Goal: Transaction & Acquisition: Book appointment/travel/reservation

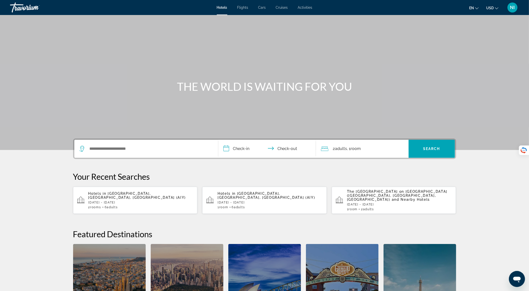
click at [243, 8] on span "Flights" at bounding box center [242, 8] width 11 height 4
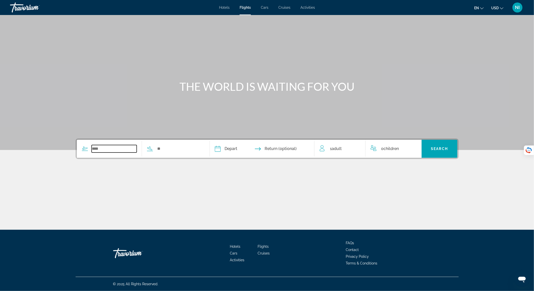
click at [123, 150] on input "Search widget" at bounding box center [114, 149] width 45 height 8
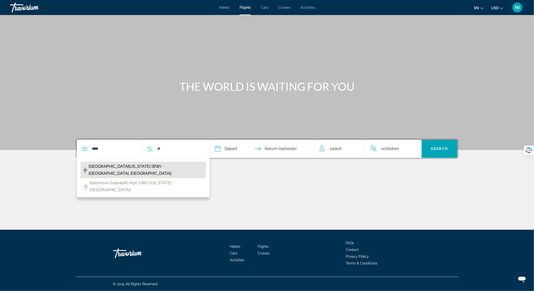
click at [120, 169] on span "[GEOGRAPHIC_DATA][US_STATE] (BWI-[GEOGRAPHIC_DATA], [GEOGRAPHIC_DATA])" at bounding box center [146, 170] width 115 height 14
type input "**********"
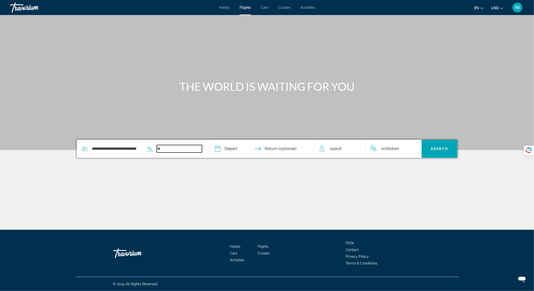
click at [171, 152] on input "Search widget" at bounding box center [179, 149] width 45 height 8
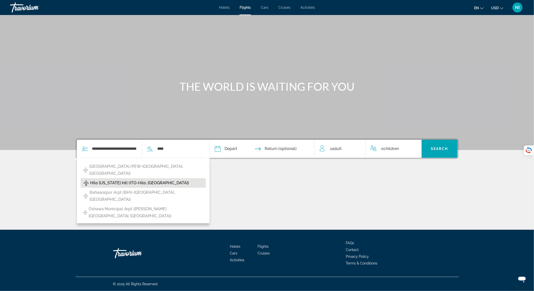
click at [169, 180] on span "Hilo [US_STATE] Intl (ITO-Hilo, [GEOGRAPHIC_DATA])" at bounding box center [139, 183] width 99 height 7
type input "**********"
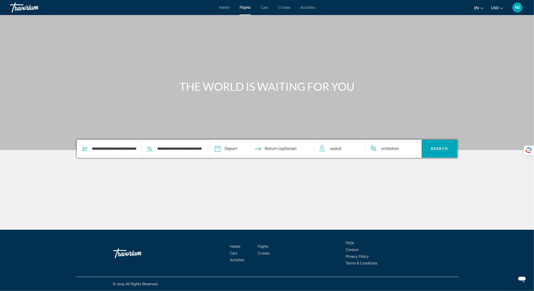
click at [236, 148] on input "Depart date" at bounding box center [239, 150] width 52 height 20
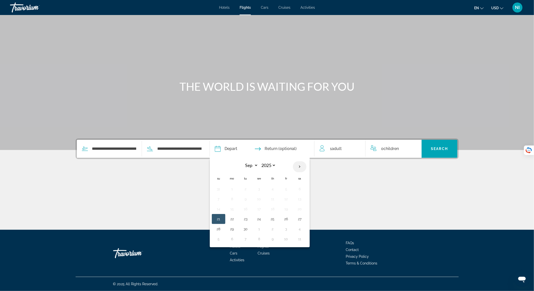
click at [300, 167] on th "Next month" at bounding box center [300, 166] width 14 height 11
select select "**"
click at [260, 206] on button "12" at bounding box center [259, 209] width 8 height 7
type input "**********"
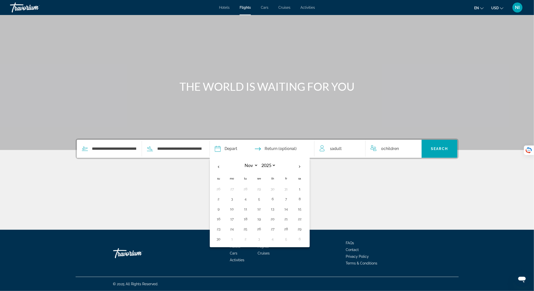
select select "**"
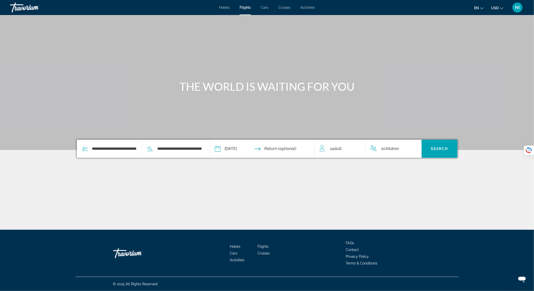
click at [292, 150] on input "Return date" at bounding box center [291, 150] width 52 height 20
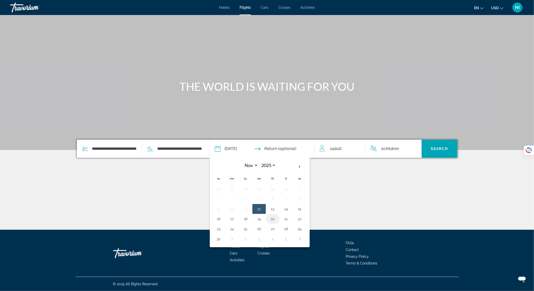
click at [274, 220] on button "20" at bounding box center [273, 219] width 8 height 7
type input "**********"
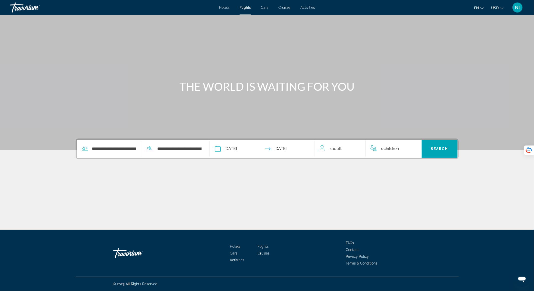
click at [346, 146] on div "1 Adult Adults" at bounding box center [343, 148] width 46 height 7
click at [358, 148] on div "1 Adult Adults" at bounding box center [343, 149] width 46 height 9
click at [358, 148] on icon "Increment adults" at bounding box center [358, 148] width 5 height 5
click at [412, 148] on div "0 Child Children" at bounding box center [393, 149] width 46 height 9
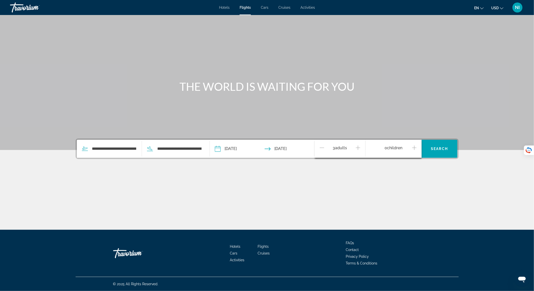
click at [413, 148] on icon "Increment children" at bounding box center [414, 148] width 5 height 5
click at [407, 165] on span "Travelers: 3 adults, 1 child" at bounding box center [392, 168] width 36 height 6
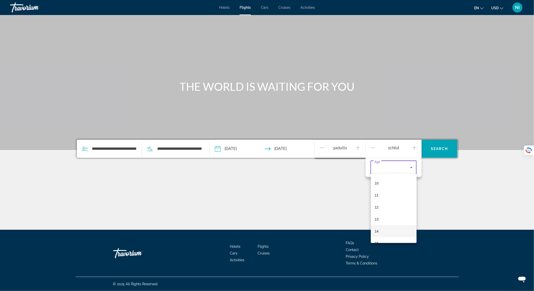
scroll to position [151, 0]
click at [394, 223] on mat-option "16" at bounding box center [394, 223] width 46 height 12
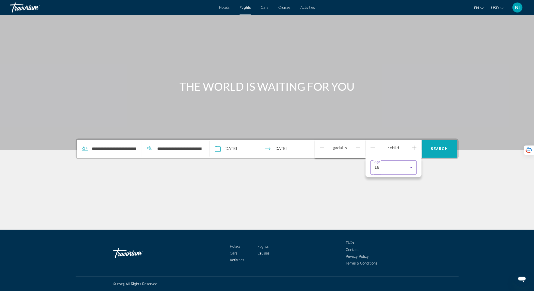
click at [429, 145] on span "Search widget" at bounding box center [439, 149] width 36 height 12
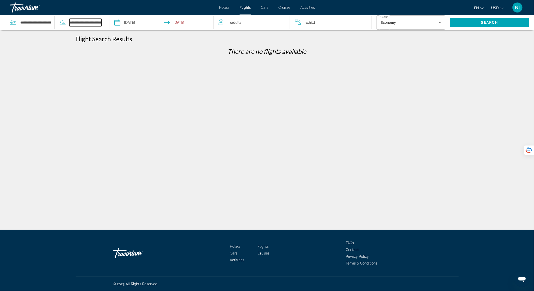
click at [72, 23] on input "**********" at bounding box center [85, 23] width 32 height 8
click at [35, 20] on input "**********" at bounding box center [36, 23] width 32 height 8
click at [83, 22] on input "**********" at bounding box center [85, 23] width 32 height 8
click at [91, 23] on input "**********" at bounding box center [85, 23] width 32 height 8
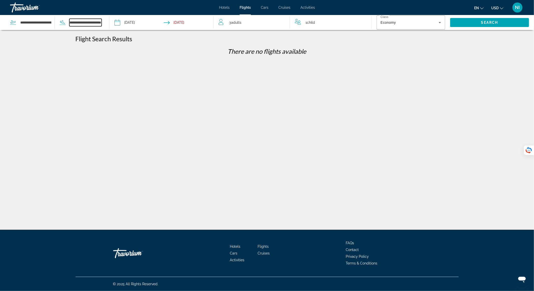
drag, startPoint x: 70, startPoint y: 22, endPoint x: 132, endPoint y: 27, distance: 63.0
click at [132, 27] on div "**********" at bounding box center [106, 22] width 213 height 15
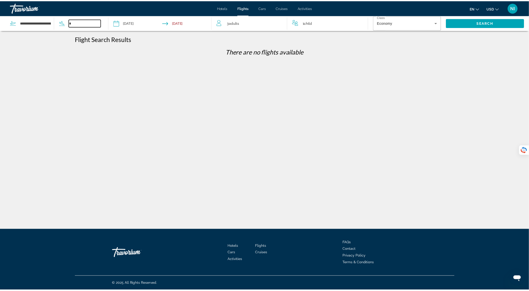
scroll to position [0, 0]
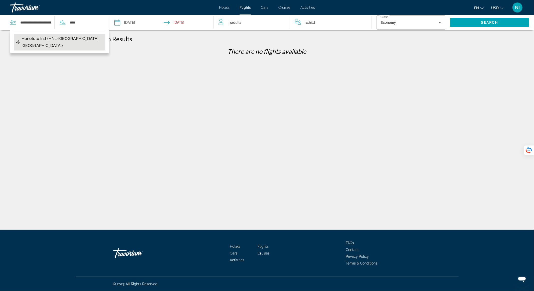
click at [86, 39] on span "Honolulu Intl (HNL-[GEOGRAPHIC_DATA], [GEOGRAPHIC_DATA])" at bounding box center [62, 42] width 81 height 14
type input "**********"
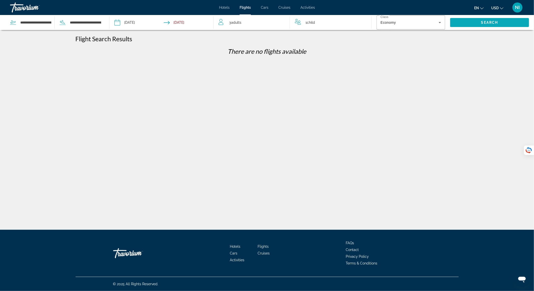
click at [474, 22] on span "Search widget" at bounding box center [489, 23] width 79 height 12
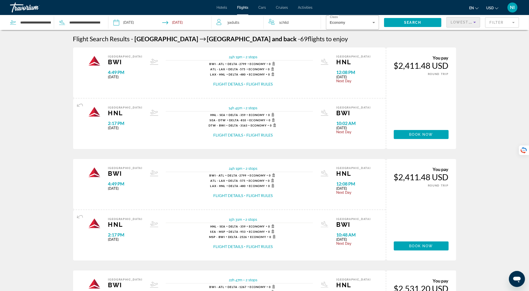
click at [472, 22] on div "Lowest Price" at bounding box center [462, 22] width 25 height 6
click at [458, 32] on span "Lowest Price" at bounding box center [455, 35] width 11 height 10
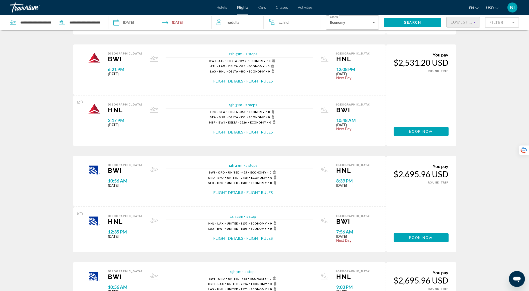
scroll to position [496, 0]
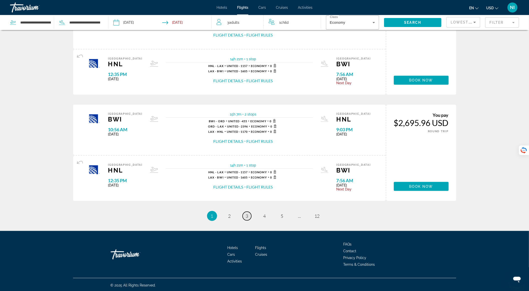
click at [249, 218] on link "page 3" at bounding box center [247, 216] width 9 height 9
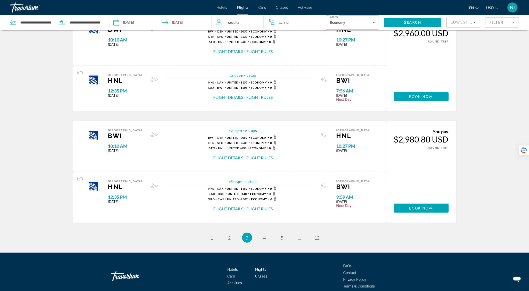
scroll to position [501, 0]
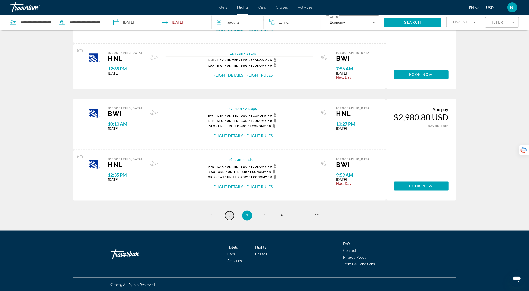
click at [225, 213] on link "page 2" at bounding box center [229, 216] width 9 height 9
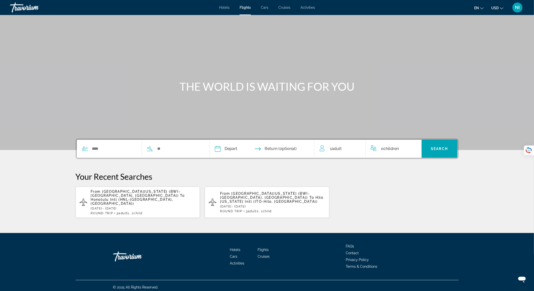
click at [222, 6] on span "Hotels" at bounding box center [224, 8] width 11 height 4
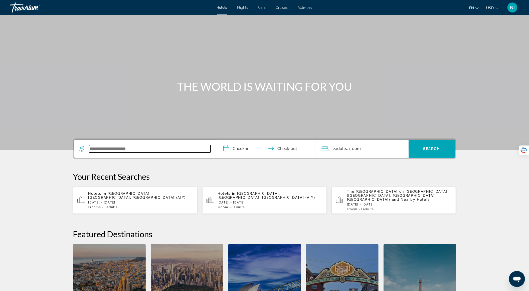
click at [146, 149] on input "Search widget" at bounding box center [149, 149] width 121 height 8
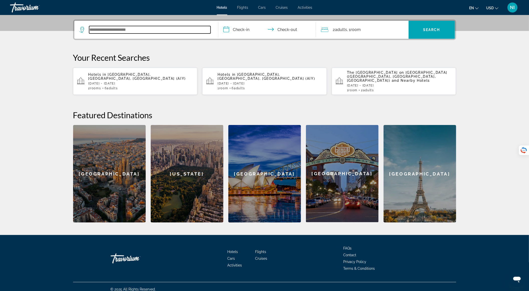
scroll to position [120, 0]
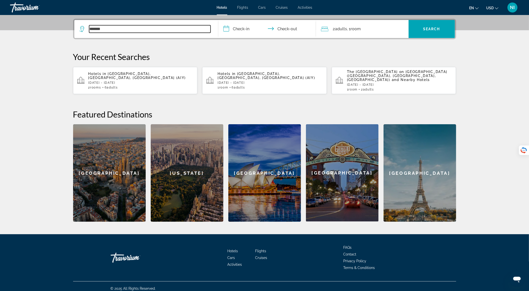
click at [96, 28] on input "*******" at bounding box center [149, 29] width 121 height 8
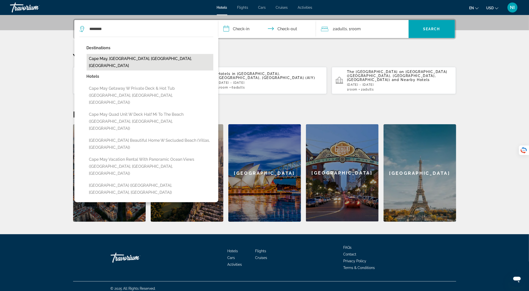
click at [110, 59] on button "Cape May, [GEOGRAPHIC_DATA], [GEOGRAPHIC_DATA], [GEOGRAPHIC_DATA]" at bounding box center [150, 62] width 127 height 17
type input "**********"
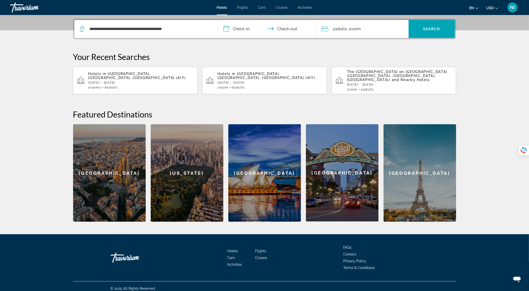
drag, startPoint x: 239, startPoint y: 24, endPoint x: 240, endPoint y: 28, distance: 4.1
click at [240, 28] on input "**********" at bounding box center [268, 30] width 100 height 20
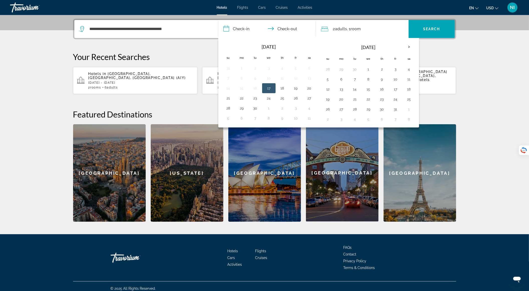
drag, startPoint x: 260, startPoint y: 88, endPoint x: 264, endPoint y: 88, distance: 3.8
click at [260, 88] on td "16" at bounding box center [256, 88] width 14 height 10
click at [279, 89] on button "18" at bounding box center [282, 88] width 8 height 7
click at [272, 88] on button "17" at bounding box center [269, 88] width 8 height 7
type input "**********"
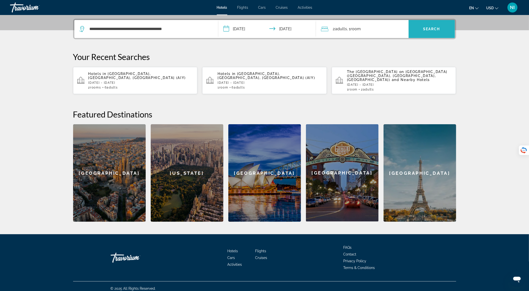
click at [437, 30] on span "Search" at bounding box center [431, 29] width 17 height 4
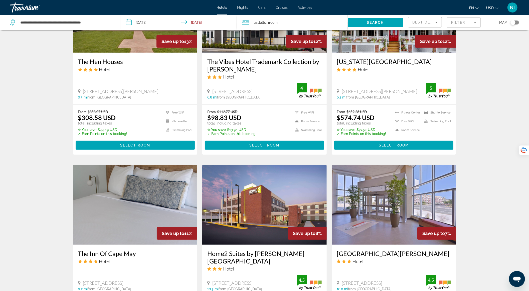
scroll to position [367, 0]
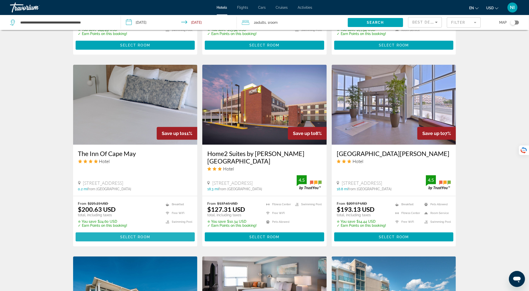
click at [128, 236] on span "Select Room" at bounding box center [135, 237] width 30 height 4
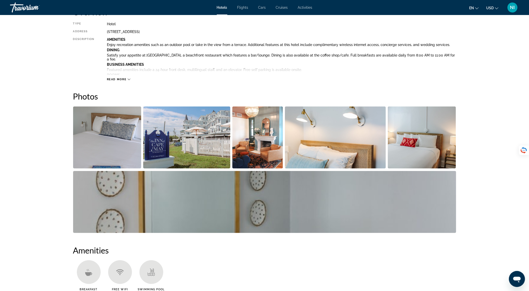
scroll to position [167, 0]
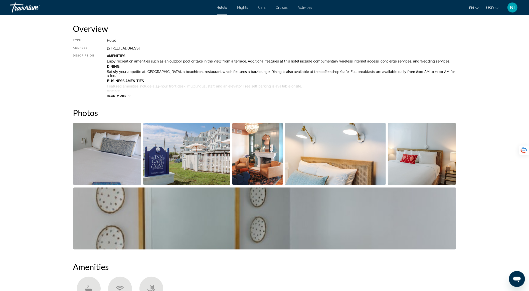
click at [112, 151] on img "Open full-screen image slider" at bounding box center [107, 154] width 68 height 62
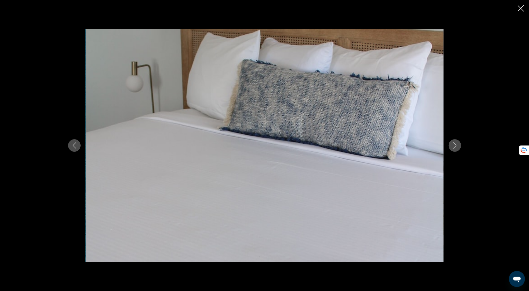
click at [452, 148] on icon "Next image" at bounding box center [455, 146] width 6 height 6
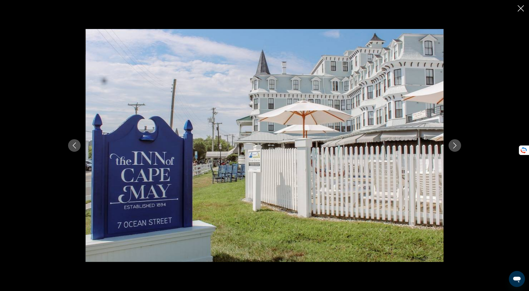
click at [447, 148] on div "prev next" at bounding box center [264, 145] width 403 height 233
click at [455, 146] on icon "Next image" at bounding box center [455, 146] width 6 height 6
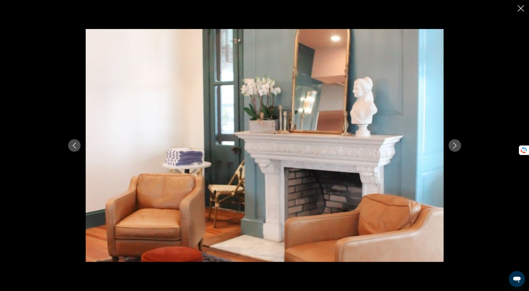
click at [455, 146] on icon "Next image" at bounding box center [455, 146] width 6 height 6
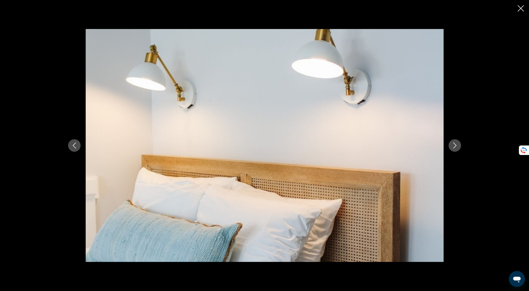
click at [454, 145] on icon "Next image" at bounding box center [455, 146] width 6 height 6
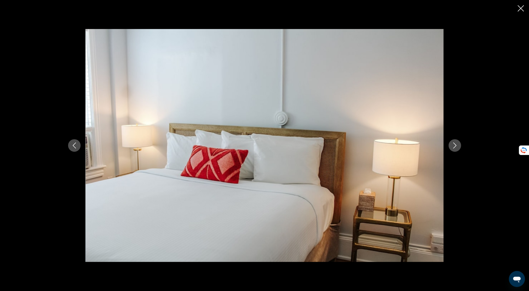
click at [454, 145] on icon "Next image" at bounding box center [455, 146] width 6 height 6
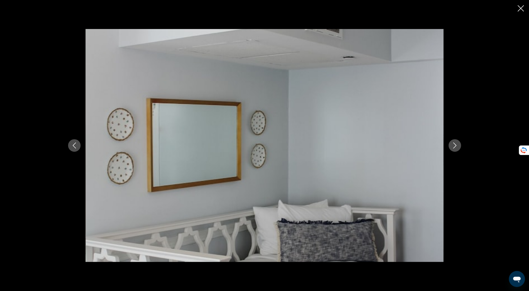
click at [453, 145] on icon "Next image" at bounding box center [455, 146] width 6 height 6
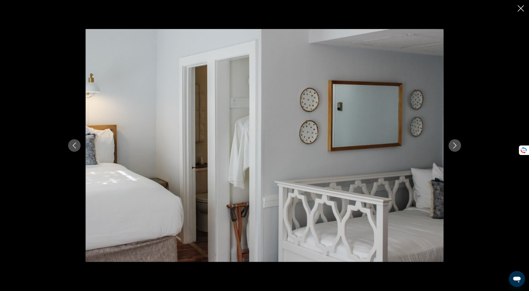
click at [451, 145] on button "Next image" at bounding box center [454, 145] width 13 height 13
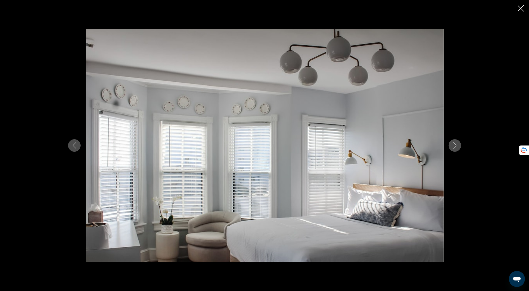
click at [451, 145] on button "Next image" at bounding box center [454, 145] width 13 height 13
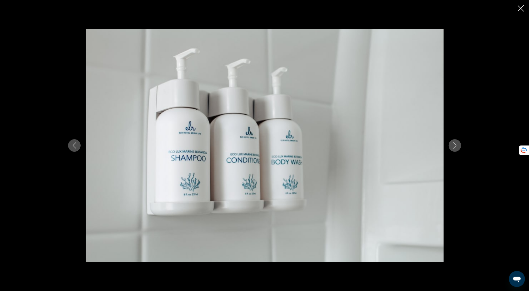
click at [451, 145] on button "Next image" at bounding box center [454, 145] width 13 height 13
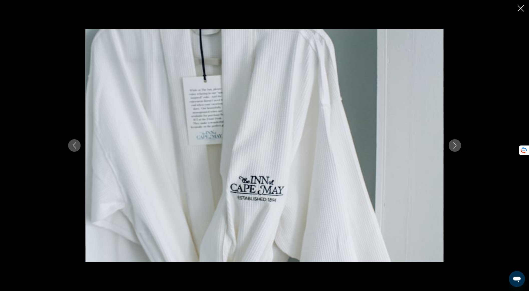
click at [451, 145] on button "Next image" at bounding box center [454, 145] width 13 height 13
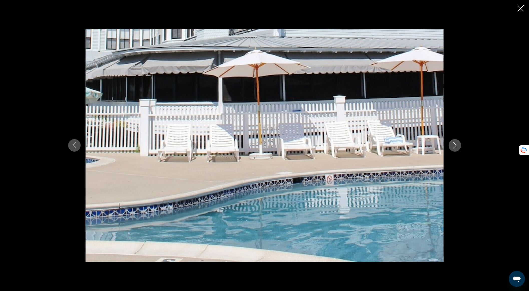
click at [451, 145] on button "Next image" at bounding box center [454, 145] width 13 height 13
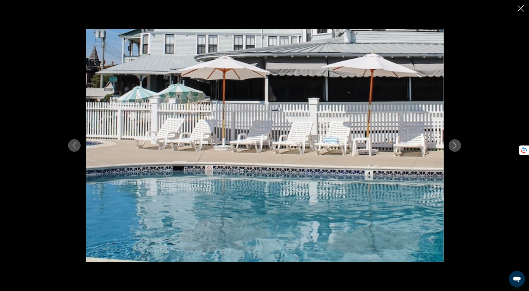
click at [451, 145] on button "Next image" at bounding box center [454, 145] width 13 height 13
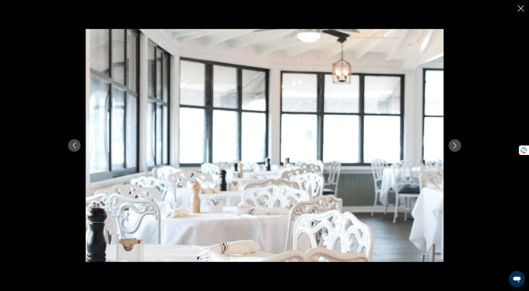
click at [450, 145] on button "Next image" at bounding box center [454, 145] width 13 height 13
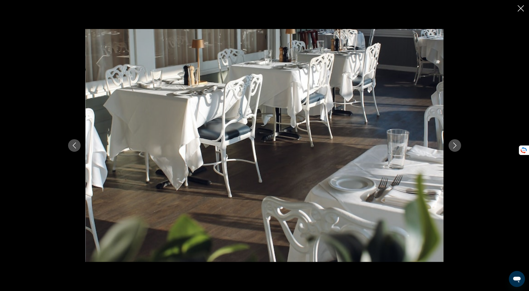
click at [449, 144] on button "Next image" at bounding box center [454, 145] width 13 height 13
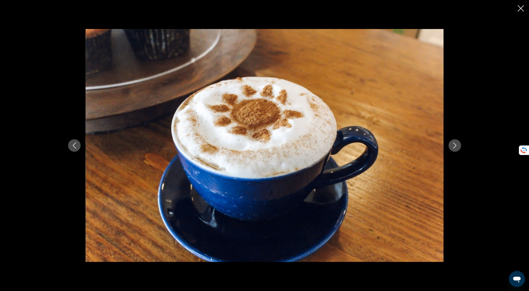
click at [450, 144] on button "Next image" at bounding box center [454, 145] width 13 height 13
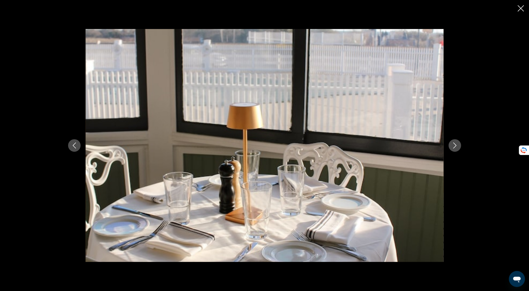
click at [450, 144] on button "Next image" at bounding box center [454, 145] width 13 height 13
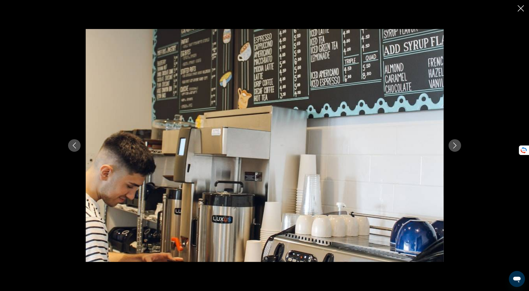
click at [452, 145] on icon "Next image" at bounding box center [455, 146] width 6 height 6
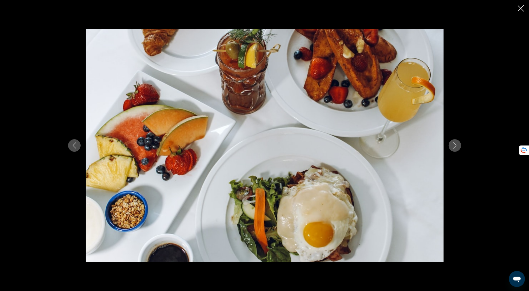
click at [452, 145] on icon "Next image" at bounding box center [455, 146] width 6 height 6
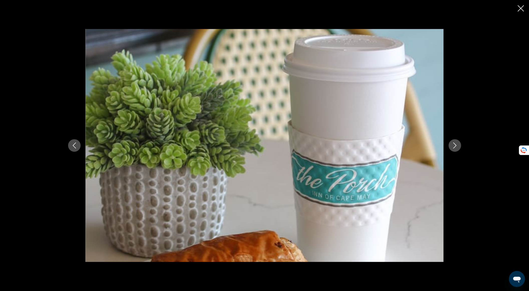
click at [452, 145] on icon "Next image" at bounding box center [455, 146] width 6 height 6
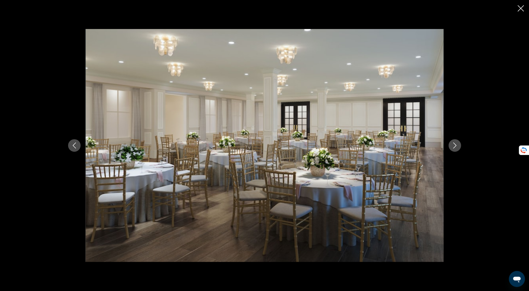
click at [519, 7] on icon "Close slideshow" at bounding box center [521, 8] width 6 height 6
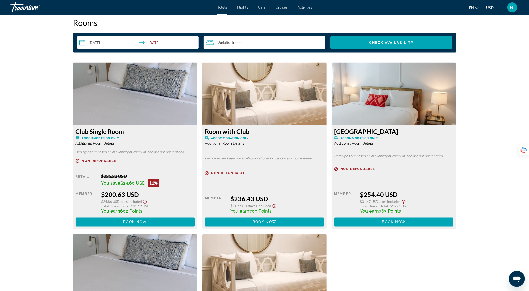
scroll to position [601, 0]
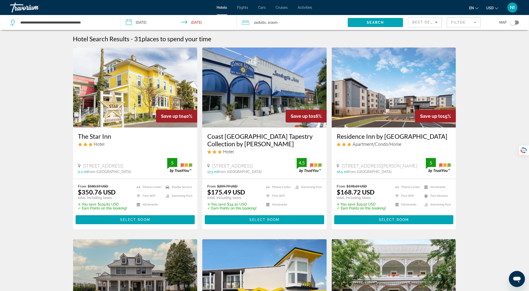
click at [438, 21] on icon "Sort by" at bounding box center [436, 22] width 6 height 6
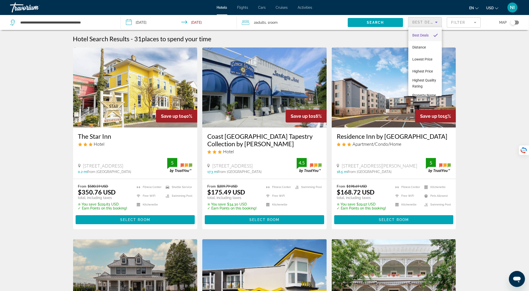
click at [469, 22] on div at bounding box center [264, 145] width 529 height 291
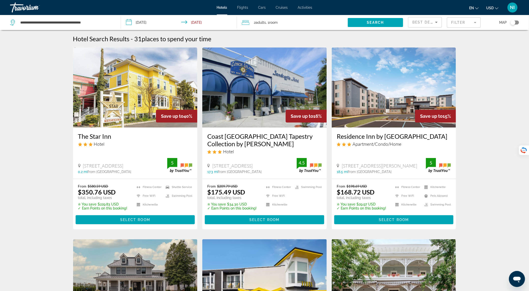
click at [472, 22] on mat-form-field "Filter" at bounding box center [464, 22] width 34 height 11
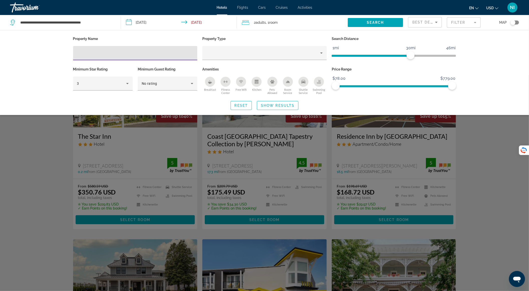
click at [211, 84] on div "Breakfast" at bounding box center [210, 82] width 10 height 10
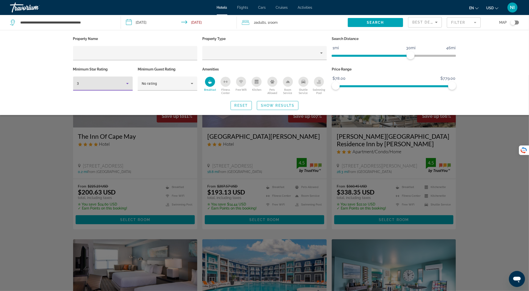
click at [127, 83] on icon "Hotel Filters" at bounding box center [127, 83] width 3 height 1
click at [105, 105] on mat-option "4" at bounding box center [103, 110] width 60 height 12
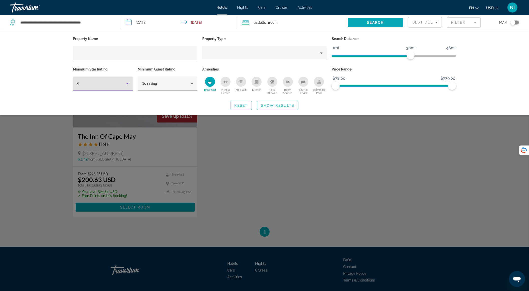
click at [377, 20] on span "Search widget" at bounding box center [375, 23] width 55 height 12
click at [211, 81] on icon "Breakfast" at bounding box center [210, 82] width 4 height 4
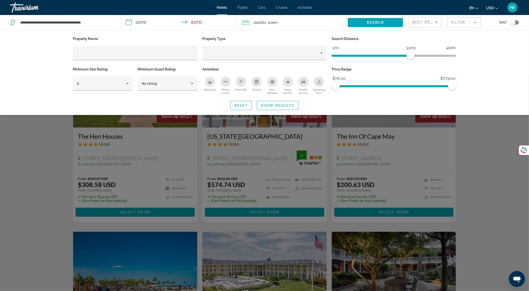
click at [495, 126] on div "Search widget" at bounding box center [264, 183] width 529 height 216
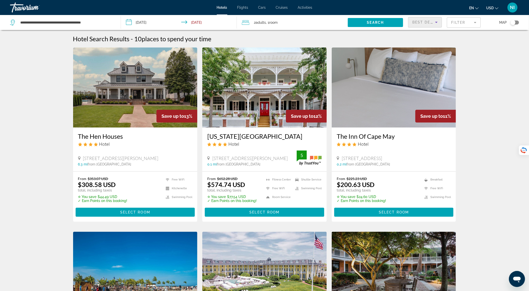
click at [438, 21] on icon "Sort by" at bounding box center [436, 22] width 6 height 6
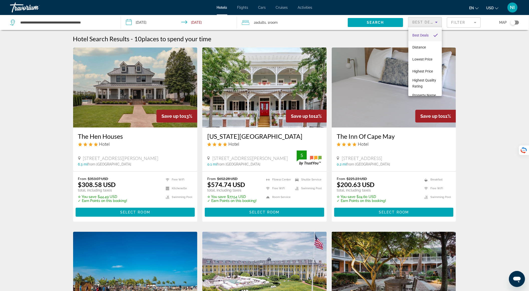
click at [471, 25] on div at bounding box center [264, 145] width 529 height 291
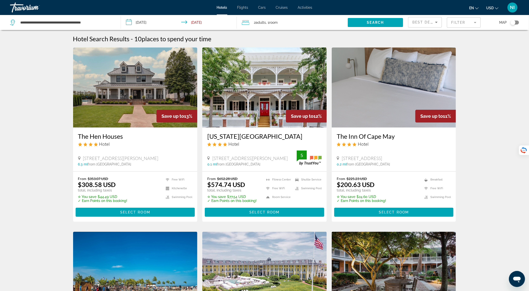
click at [470, 23] on mat-form-field "Filter" at bounding box center [464, 22] width 34 height 11
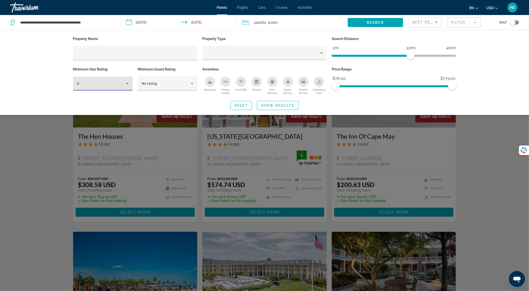
click at [101, 83] on div "4" at bounding box center [101, 84] width 49 height 6
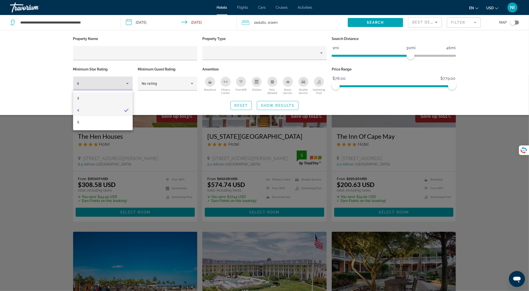
click at [101, 101] on mat-option "3" at bounding box center [103, 98] width 60 height 12
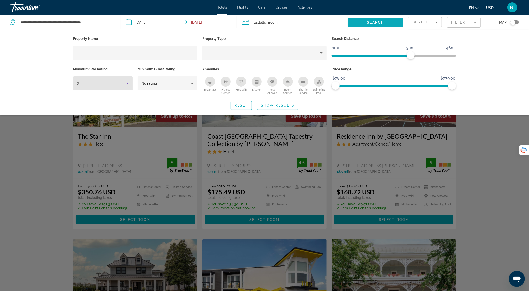
click at [377, 23] on span "Search" at bounding box center [375, 23] width 17 height 4
click at [492, 160] on div "Search widget" at bounding box center [264, 183] width 529 height 216
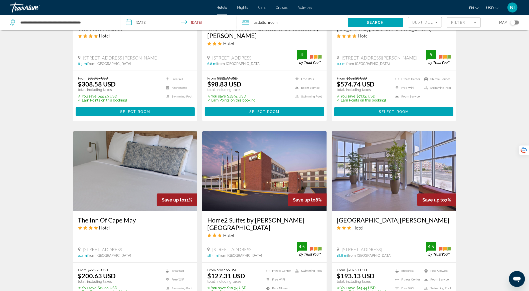
scroll to position [334, 0]
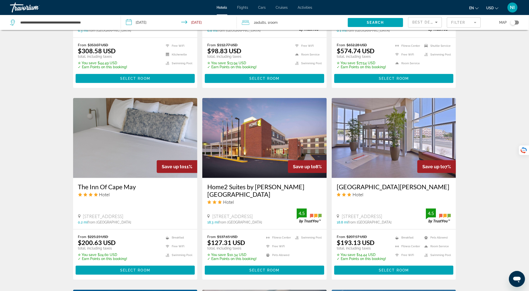
click at [383, 152] on img "Main content" at bounding box center [394, 138] width 124 height 80
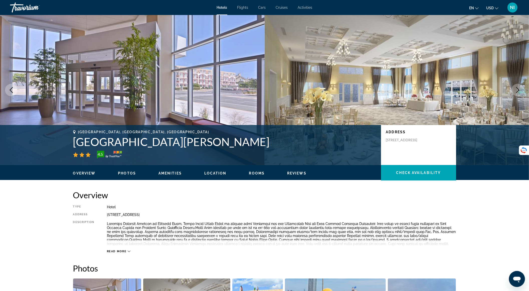
scroll to position [100, 0]
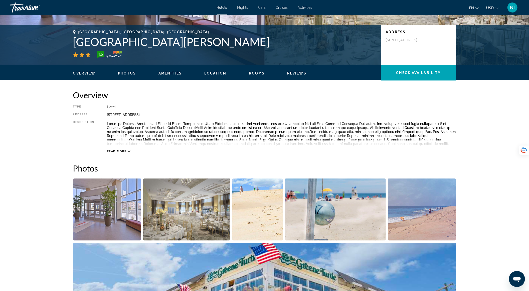
click at [122, 197] on img "Open full-screen image slider" at bounding box center [107, 210] width 68 height 62
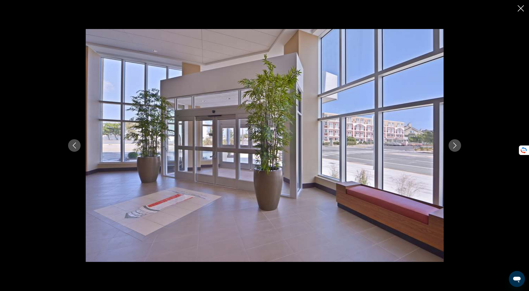
click at [450, 146] on button "Next image" at bounding box center [454, 145] width 13 height 13
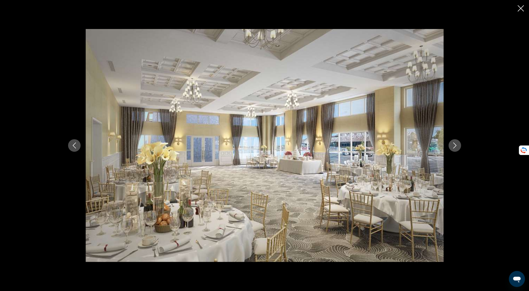
click at [450, 146] on button "Next image" at bounding box center [454, 145] width 13 height 13
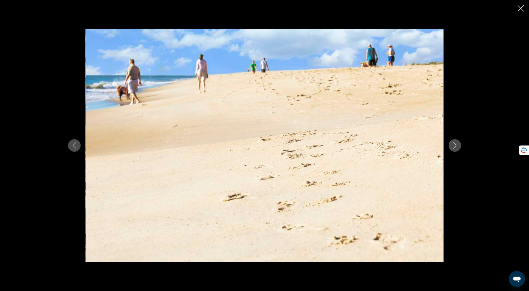
click at [450, 146] on button "Next image" at bounding box center [454, 145] width 13 height 13
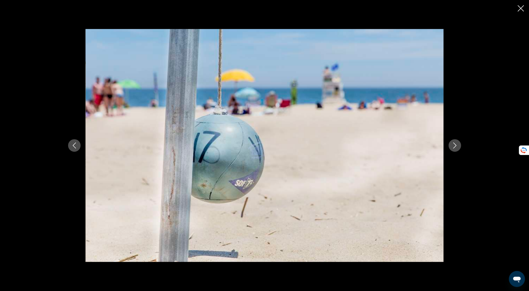
click at [452, 146] on icon "Next image" at bounding box center [455, 146] width 6 height 6
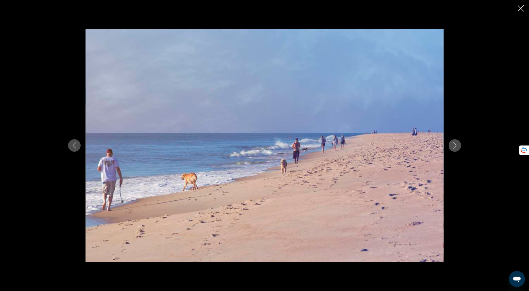
click at [452, 146] on icon "Next image" at bounding box center [455, 146] width 6 height 6
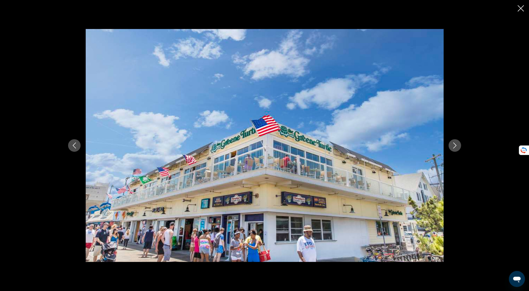
click at [452, 146] on icon "Next image" at bounding box center [455, 146] width 6 height 6
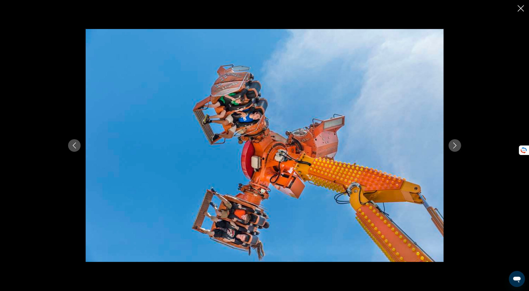
click at [70, 147] on button "Previous image" at bounding box center [74, 145] width 13 height 13
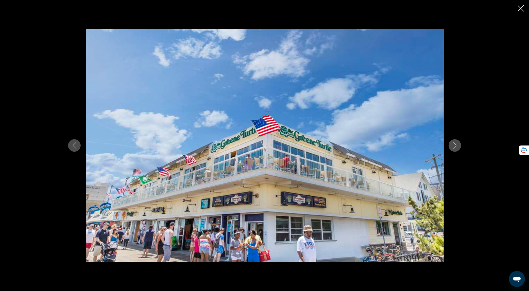
click at [456, 144] on icon "Next image" at bounding box center [455, 146] width 6 height 6
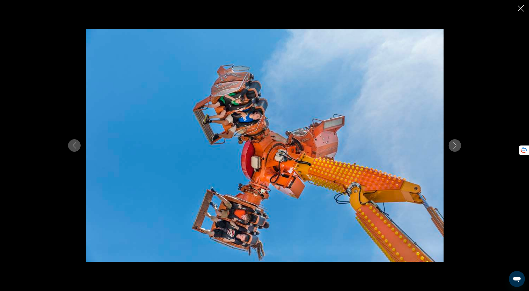
click at [456, 144] on icon "Next image" at bounding box center [455, 146] width 6 height 6
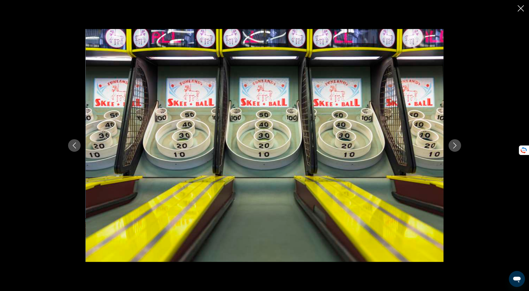
click at [456, 144] on icon "Next image" at bounding box center [455, 146] width 6 height 6
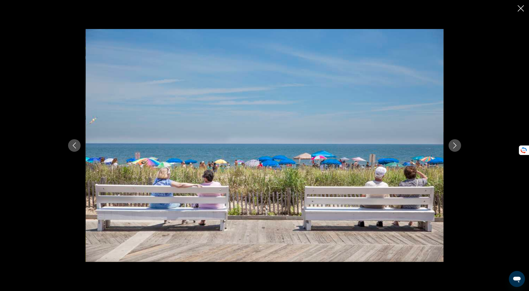
click at [456, 144] on icon "Next image" at bounding box center [455, 146] width 6 height 6
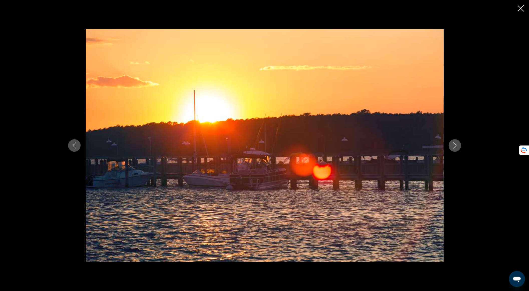
click at [456, 144] on icon "Next image" at bounding box center [455, 146] width 6 height 6
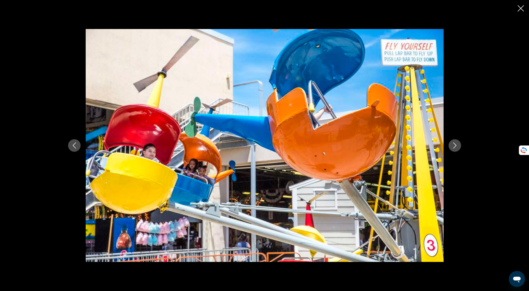
click at [456, 144] on icon "Next image" at bounding box center [455, 146] width 6 height 6
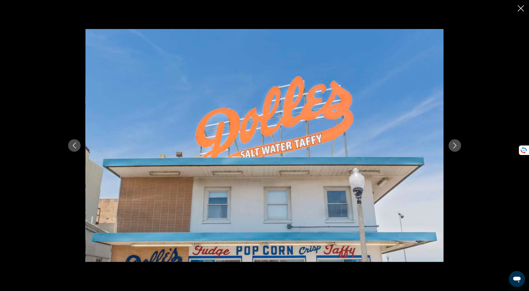
click at [456, 144] on icon "Next image" at bounding box center [455, 146] width 6 height 6
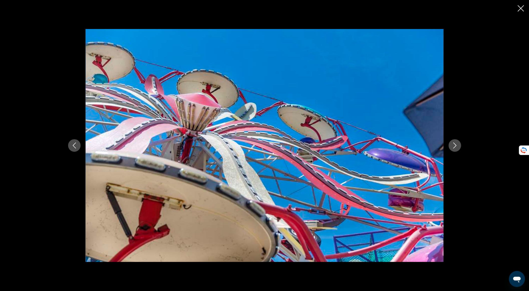
click at [456, 144] on icon "Next image" at bounding box center [455, 146] width 6 height 6
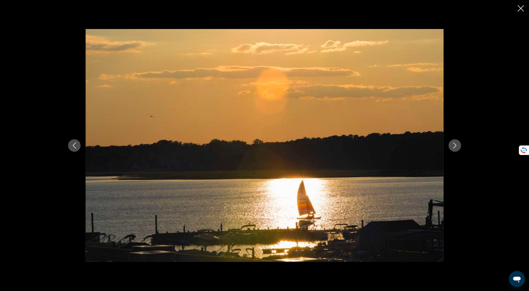
click at [456, 144] on icon "Next image" at bounding box center [455, 146] width 6 height 6
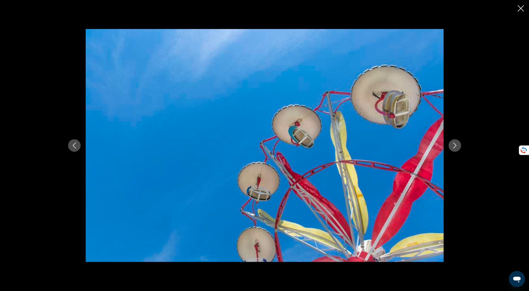
click at [456, 144] on icon "Next image" at bounding box center [455, 146] width 6 height 6
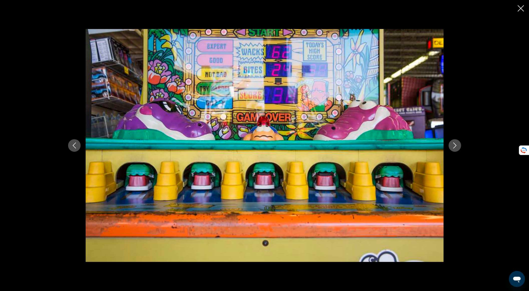
click at [456, 144] on icon "Next image" at bounding box center [455, 146] width 6 height 6
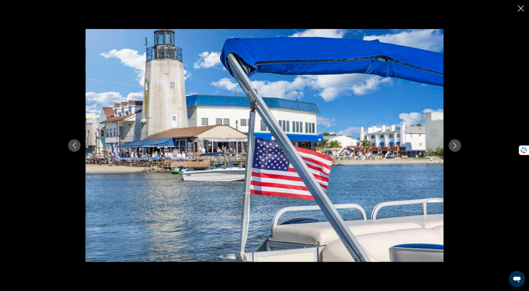
click at [456, 144] on icon "Next image" at bounding box center [455, 146] width 6 height 6
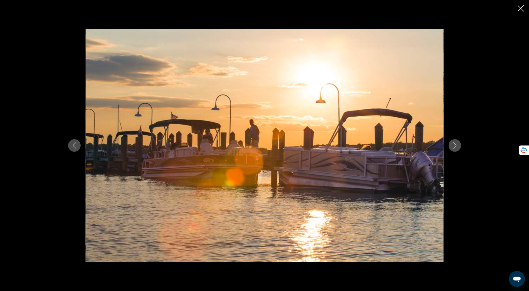
click at [456, 144] on icon "Next image" at bounding box center [455, 146] width 6 height 6
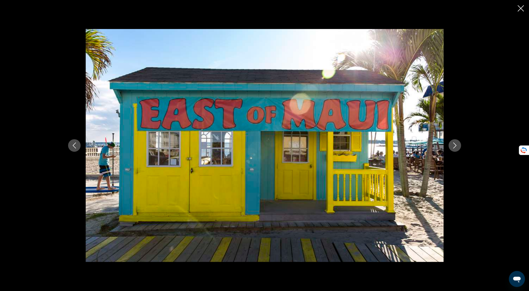
click at [456, 144] on icon "Next image" at bounding box center [455, 146] width 6 height 6
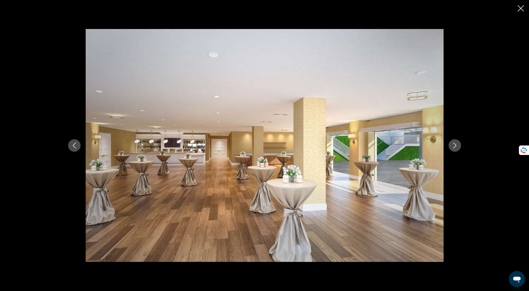
click at [456, 144] on icon "Next image" at bounding box center [455, 146] width 6 height 6
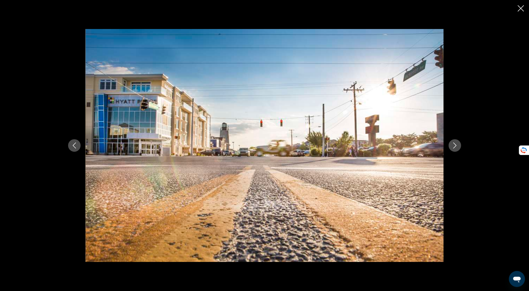
click at [456, 144] on icon "Next image" at bounding box center [455, 146] width 6 height 6
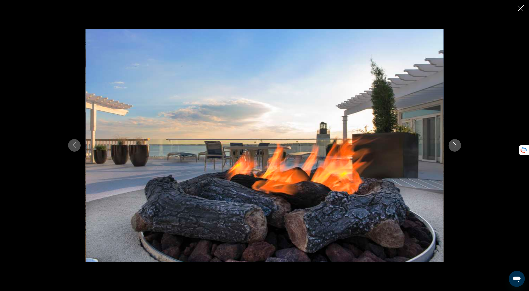
click at [456, 144] on icon "Next image" at bounding box center [455, 146] width 6 height 6
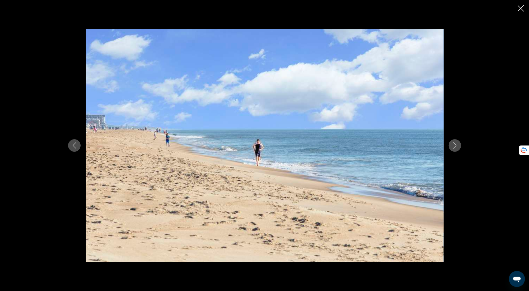
click at [456, 144] on icon "Next image" at bounding box center [455, 146] width 6 height 6
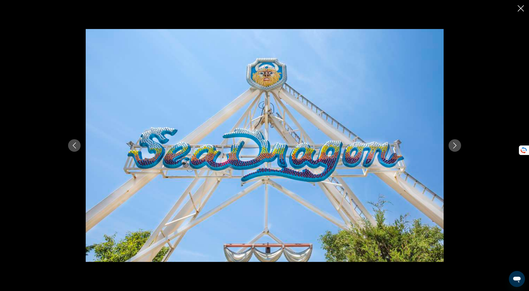
click at [515, 11] on div "prev next" at bounding box center [264, 145] width 529 height 291
click at [519, 8] on icon "Close slideshow" at bounding box center [521, 8] width 6 height 6
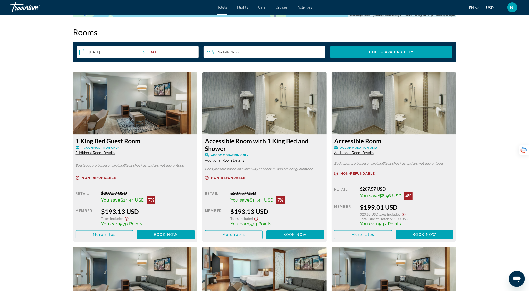
scroll to position [667, 0]
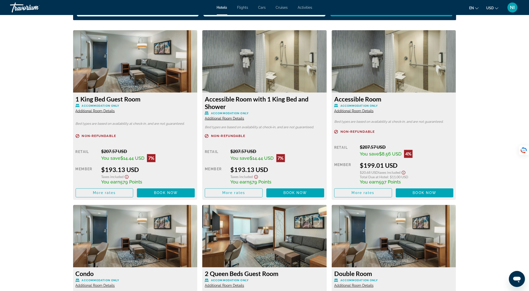
click at [144, 61] on img "Main content" at bounding box center [135, 61] width 124 height 63
click at [175, 191] on span "Book now" at bounding box center [166, 193] width 24 height 4
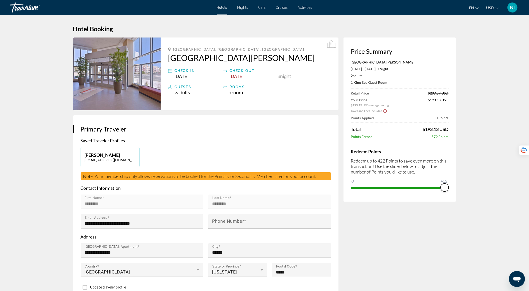
drag, startPoint x: 356, startPoint y: 180, endPoint x: 465, endPoint y: 177, distance: 109.4
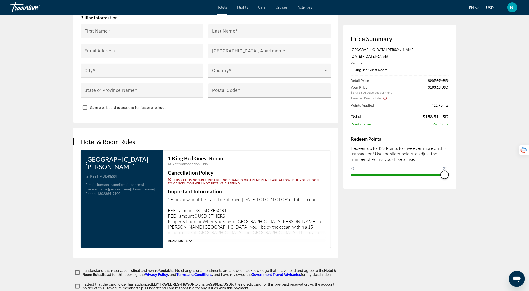
scroll to position [598, 0]
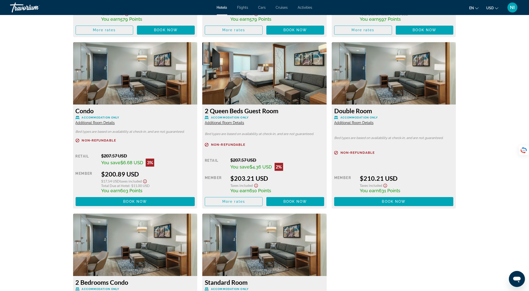
scroll to position [705, 0]
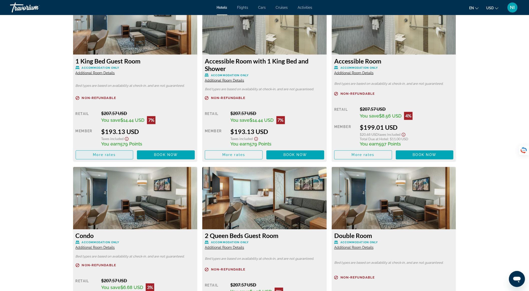
click at [110, 156] on span "More rates" at bounding box center [104, 155] width 23 height 4
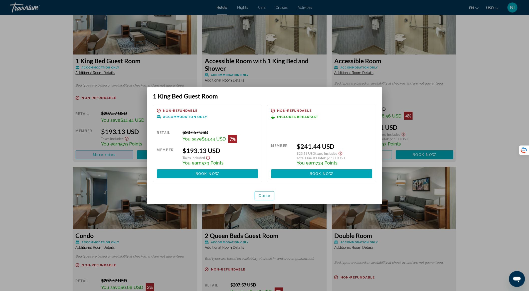
scroll to position [0, 0]
click at [260, 195] on span "Close" at bounding box center [265, 196] width 12 height 4
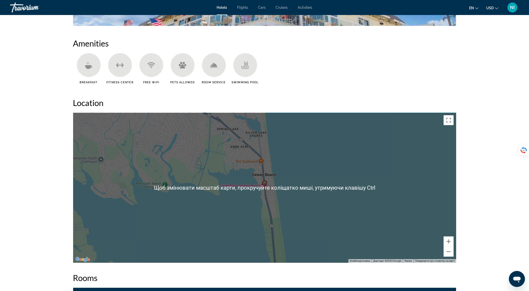
scroll to position [338, 0]
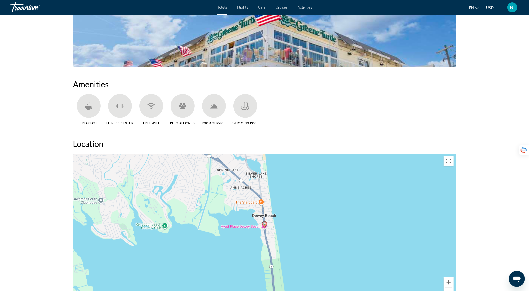
click at [349, 181] on div "Увімкніть режим перетягування за допомогою клавіатури, натиснувши Alt + Enter. …" at bounding box center [264, 229] width 383 height 150
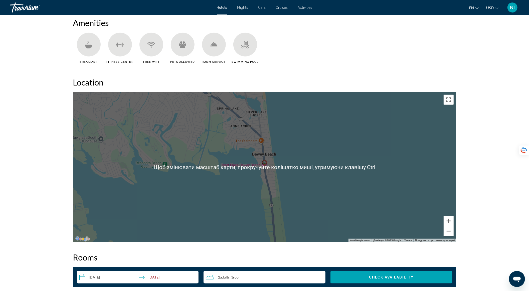
scroll to position [405, 0]
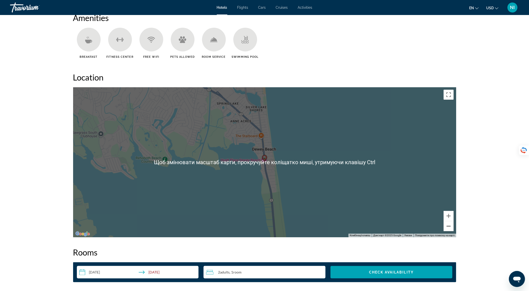
click at [448, 228] on button "Зменшити" at bounding box center [448, 226] width 10 height 10
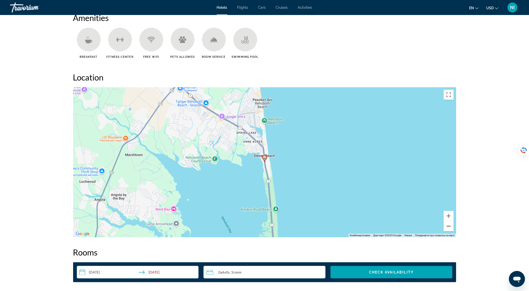
click at [450, 228] on button "Зменшити" at bounding box center [448, 226] width 10 height 10
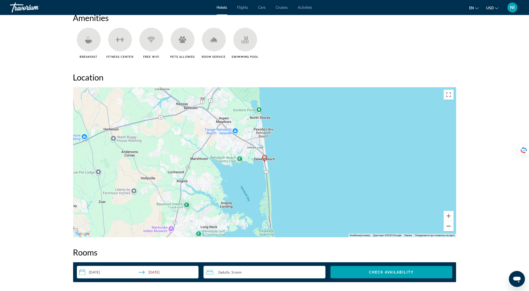
click at [447, 226] on button "Зменшити" at bounding box center [448, 226] width 10 height 10
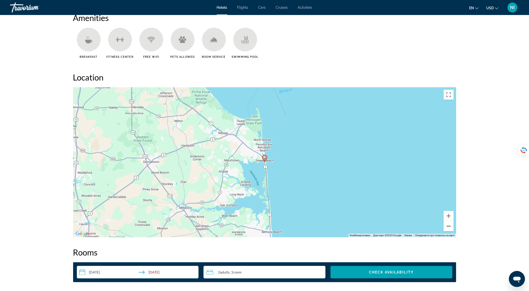
click at [446, 226] on button "Зменшити" at bounding box center [448, 226] width 10 height 10
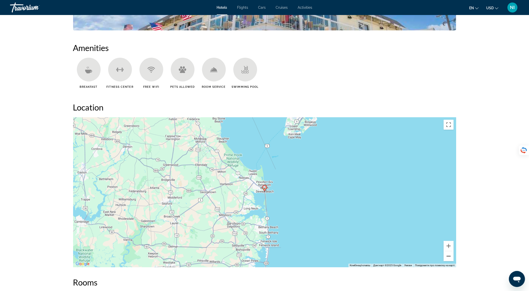
scroll to position [338, 0]
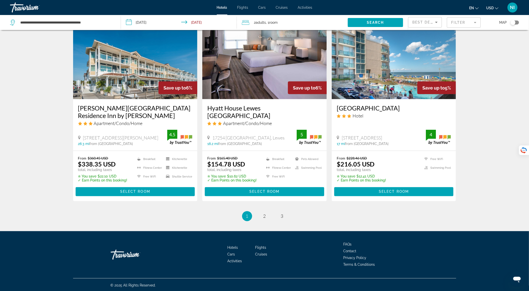
scroll to position [606, 0]
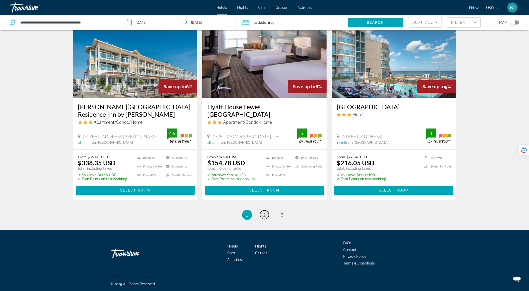
click at [265, 214] on span "2" at bounding box center [264, 215] width 3 height 6
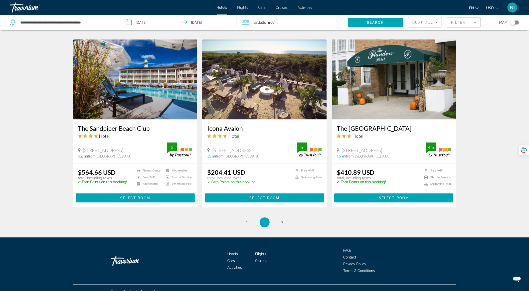
scroll to position [567, 0]
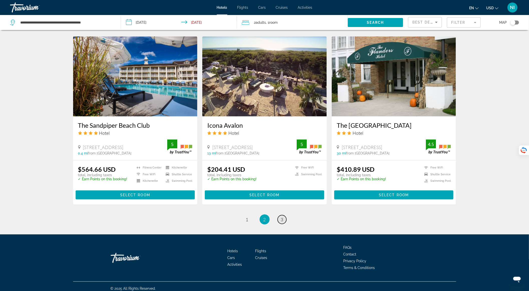
click at [283, 217] on span "3" at bounding box center [282, 220] width 3 height 6
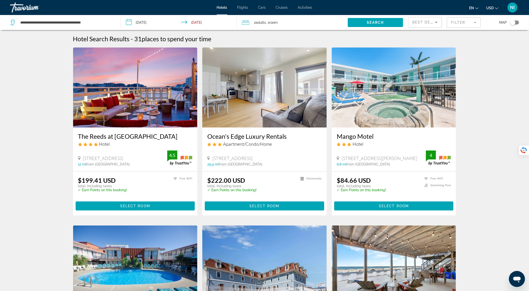
click at [146, 97] on img "Main content" at bounding box center [135, 88] width 124 height 80
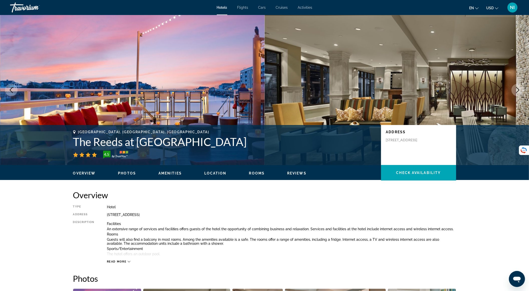
click at [519, 91] on icon "Next image" at bounding box center [518, 90] width 6 height 6
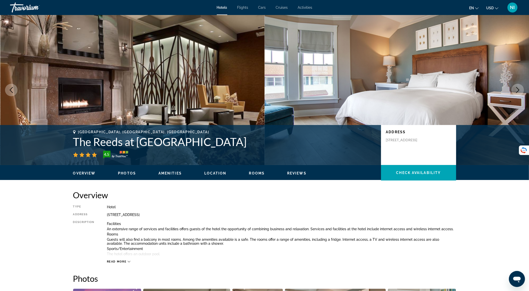
click at [519, 91] on icon "Next image" at bounding box center [518, 90] width 6 height 6
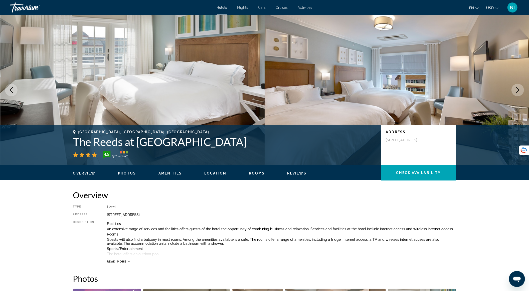
click at [519, 91] on icon "Next image" at bounding box center [518, 90] width 6 height 6
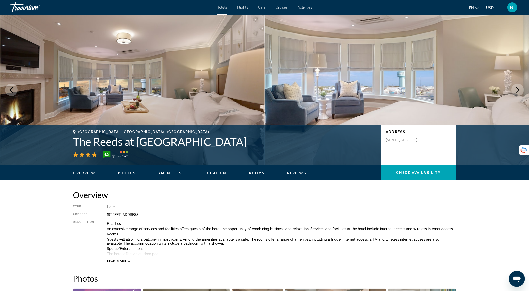
click at [518, 92] on icon "Next image" at bounding box center [518, 90] width 6 height 6
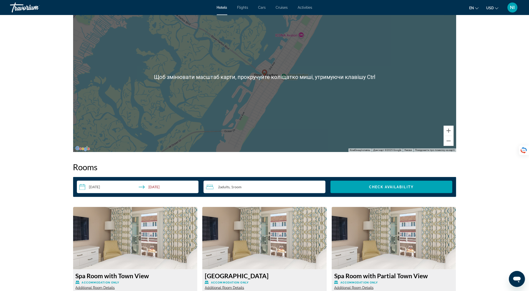
scroll to position [601, 0]
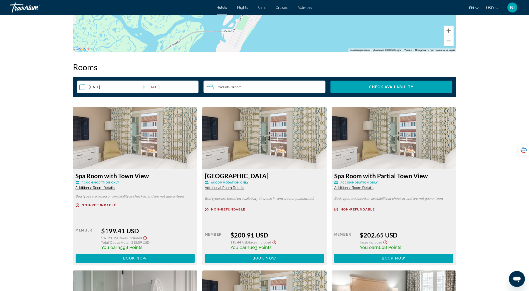
click at [148, 172] on div "Spa Room with Town View Accommodation Only Additional Room Details Bed types ar…" at bounding box center [135, 218] width 124 height 96
click at [158, 147] on img "Main content" at bounding box center [135, 138] width 124 height 63
click at [108, 189] on span "Additional Room Details" at bounding box center [95, 188] width 39 height 4
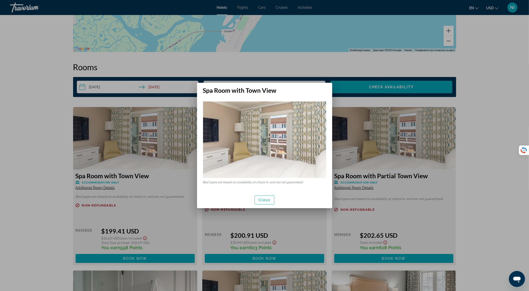
click at [273, 129] on img at bounding box center [264, 140] width 123 height 77
click at [308, 72] on div at bounding box center [264, 145] width 529 height 291
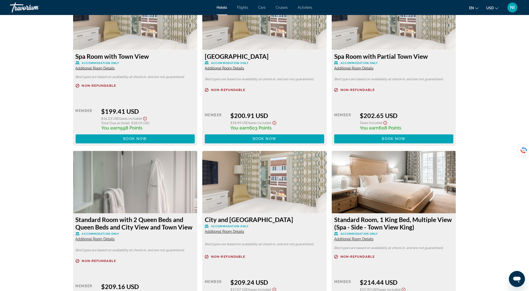
scroll to position [634, 0]
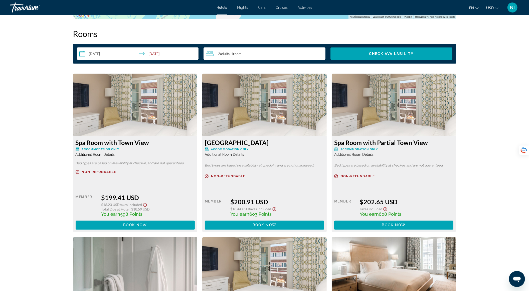
click at [349, 110] on img "Main content" at bounding box center [394, 105] width 124 height 63
click at [292, 118] on img "Main content" at bounding box center [264, 105] width 124 height 63
click at [375, 226] on span "Main content" at bounding box center [393, 225] width 119 height 12
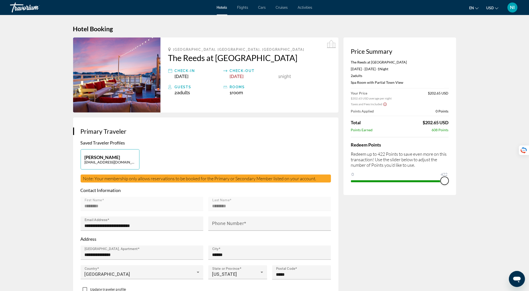
drag, startPoint x: 356, startPoint y: 176, endPoint x: 470, endPoint y: 177, distance: 113.9
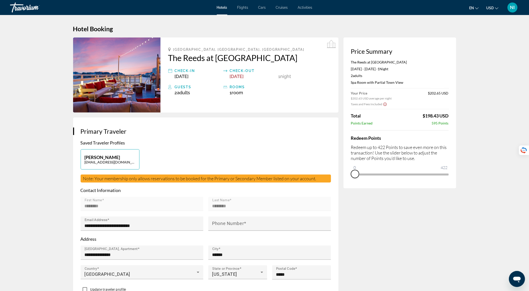
drag, startPoint x: 444, startPoint y: 181, endPoint x: 336, endPoint y: 183, distance: 107.9
